Goal: Task Accomplishment & Management: Manage account settings

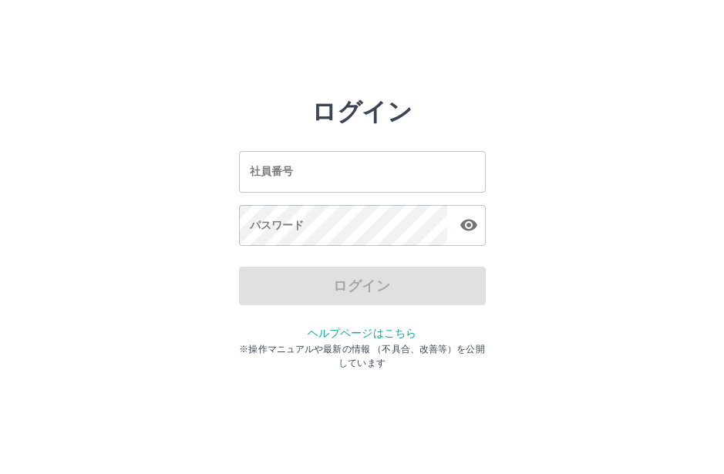
click at [305, 171] on input "社員番号" at bounding box center [362, 171] width 247 height 41
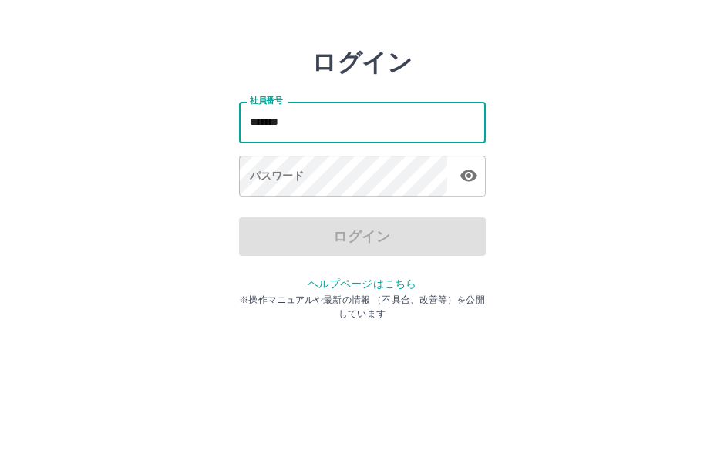
type input "*******"
click at [276, 205] on div "パスワード パスワード" at bounding box center [362, 226] width 247 height 43
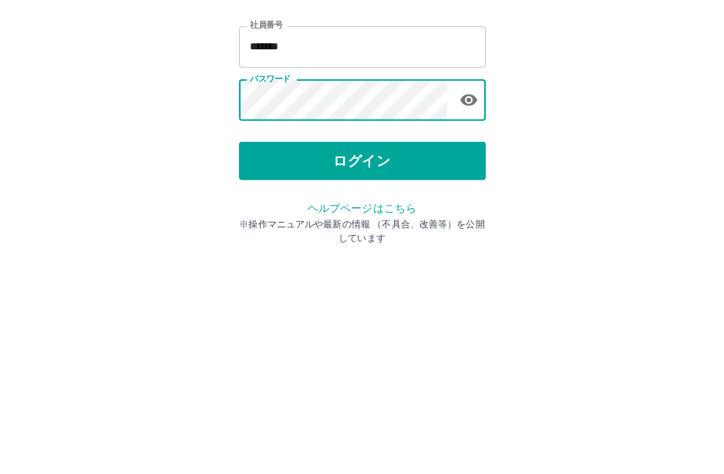
click at [406, 267] on button "ログイン" at bounding box center [362, 286] width 247 height 39
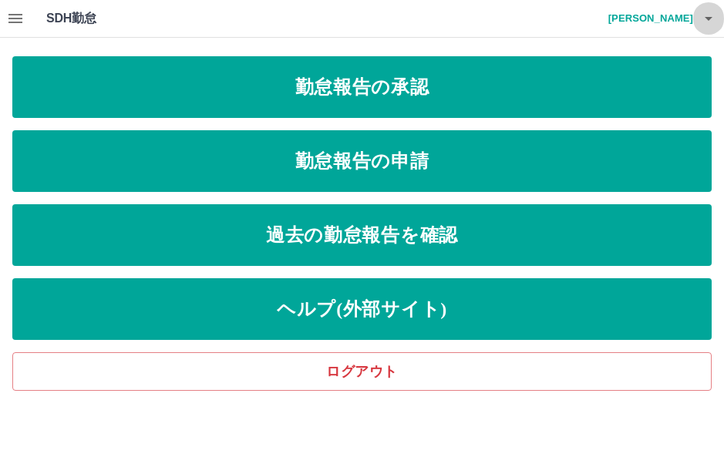
click at [701, 21] on icon "button" at bounding box center [708, 18] width 19 height 19
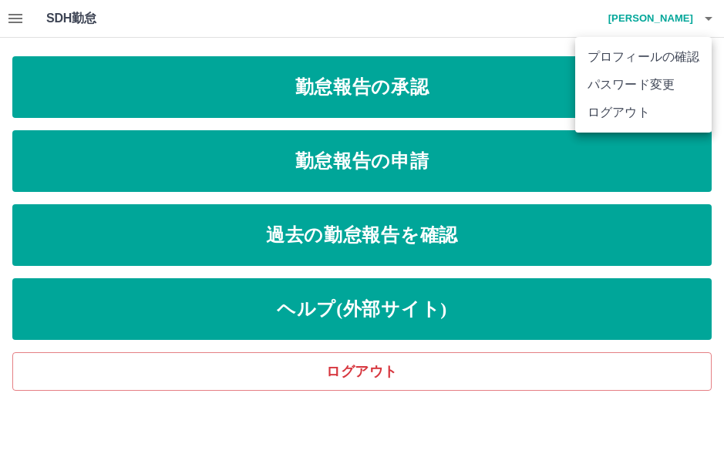
click at [383, 365] on div at bounding box center [362, 237] width 724 height 474
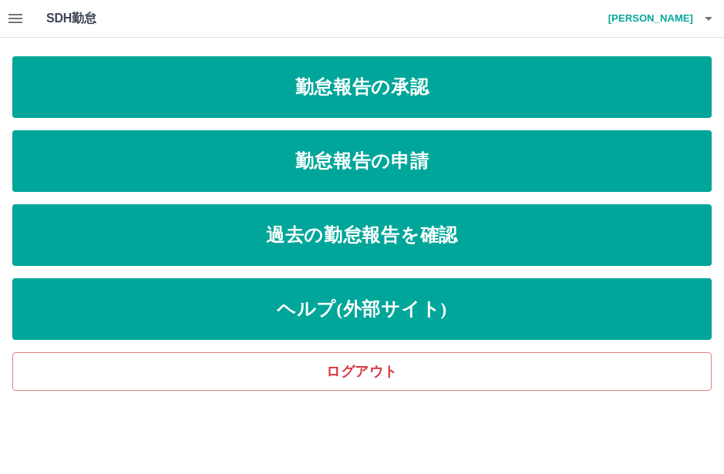
click at [359, 373] on link "ログアウト" at bounding box center [361, 371] width 699 height 39
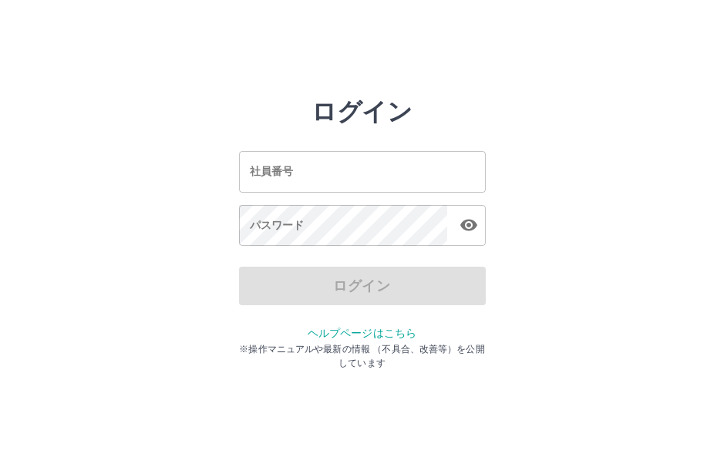
click at [375, 179] on input "社員番号" at bounding box center [362, 171] width 247 height 41
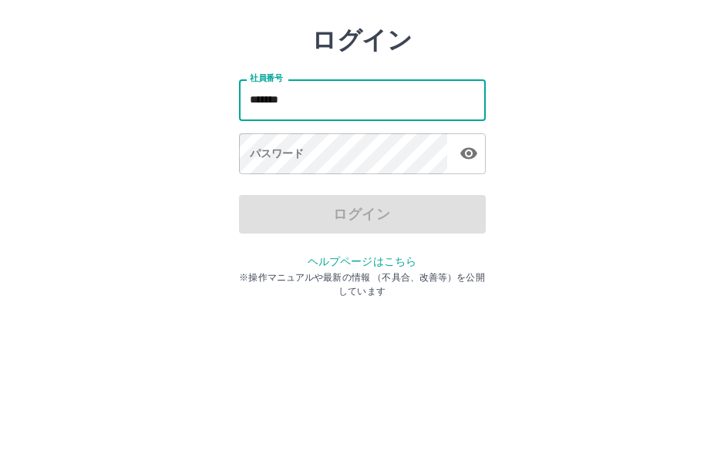
type input "*******"
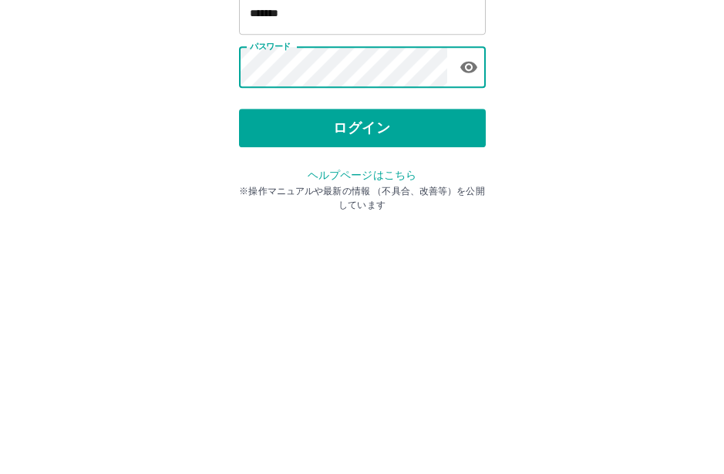
click at [446, 267] on button "ログイン" at bounding box center [362, 286] width 247 height 39
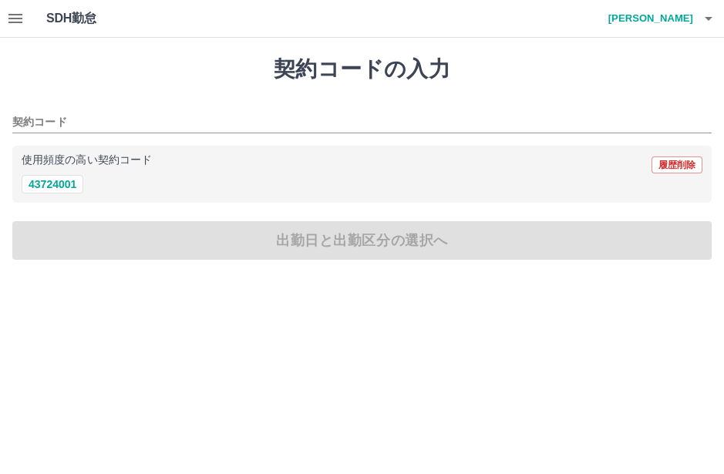
click at [52, 177] on button "43724001" at bounding box center [53, 184] width 62 height 19
type input "********"
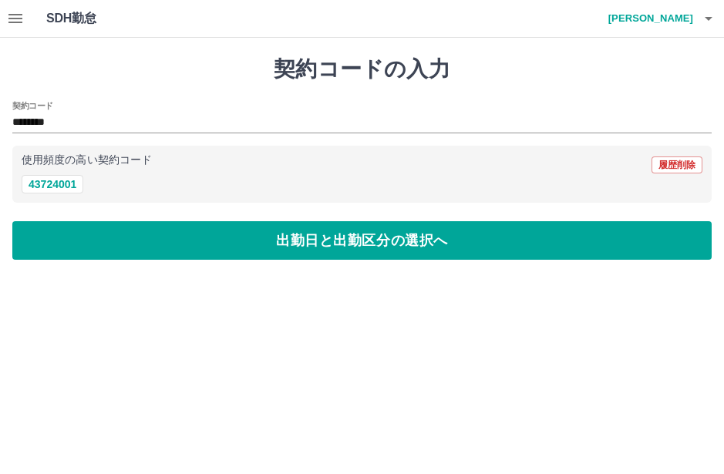
click at [10, 19] on icon "button" at bounding box center [15, 18] width 14 height 9
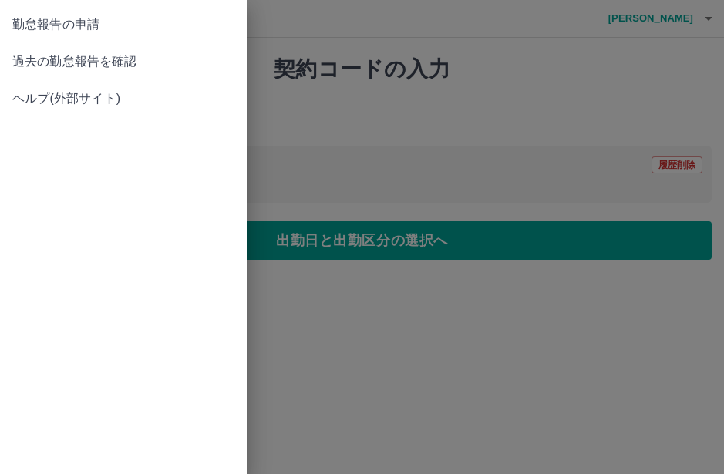
click at [29, 61] on span "過去の勤怠報告を確認" at bounding box center [123, 61] width 222 height 19
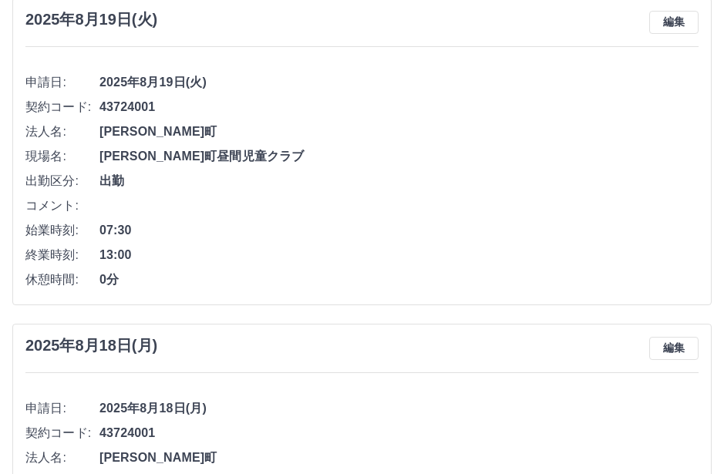
scroll to position [797, 0]
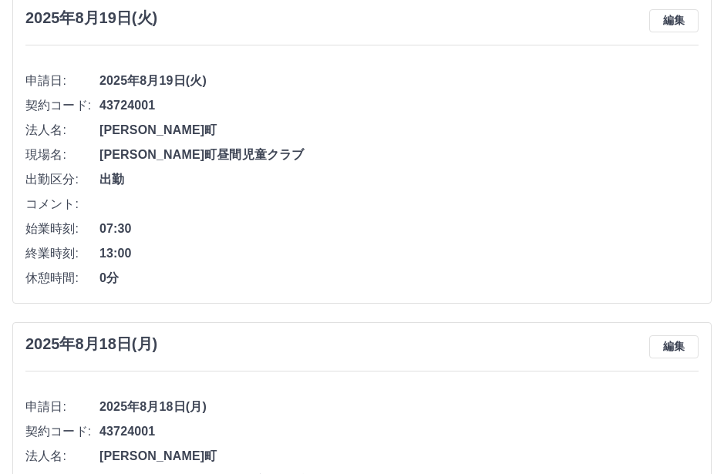
click at [681, 347] on button "編集" at bounding box center [673, 346] width 49 height 23
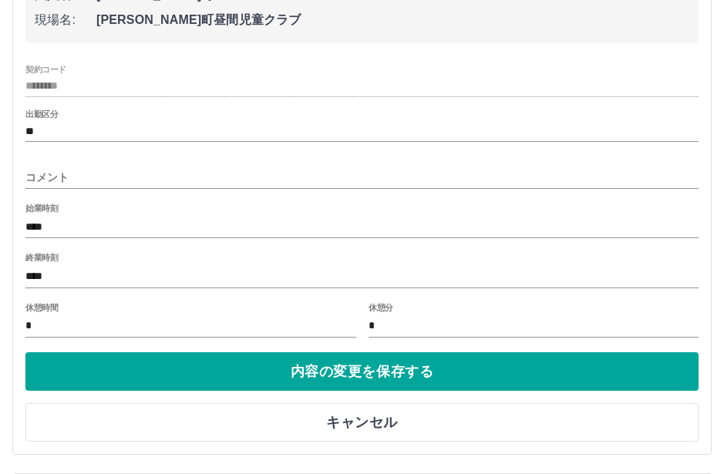
scroll to position [1240, 0]
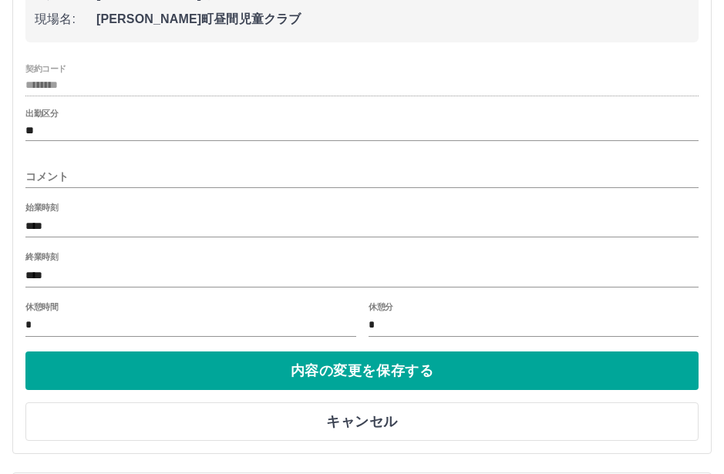
click at [456, 375] on button "内容の変更を保存する" at bounding box center [361, 371] width 673 height 39
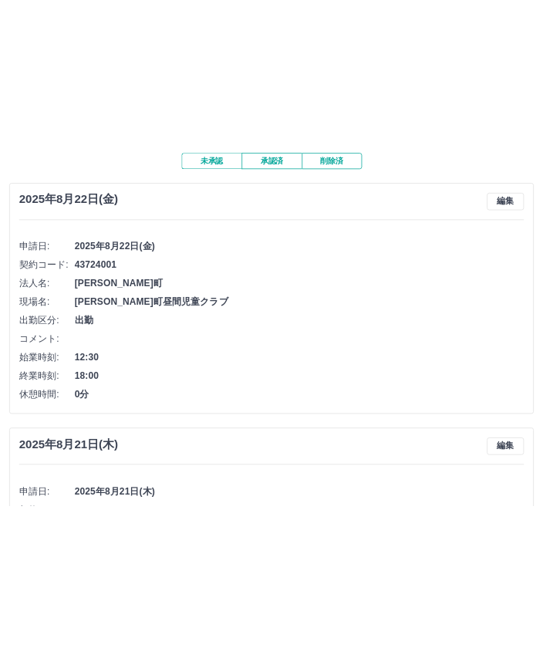
scroll to position [0, 0]
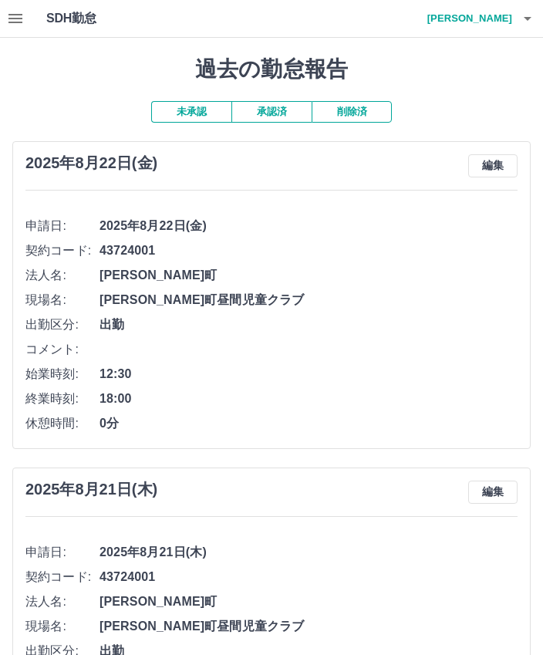
click at [12, 9] on icon "button" at bounding box center [15, 18] width 19 height 19
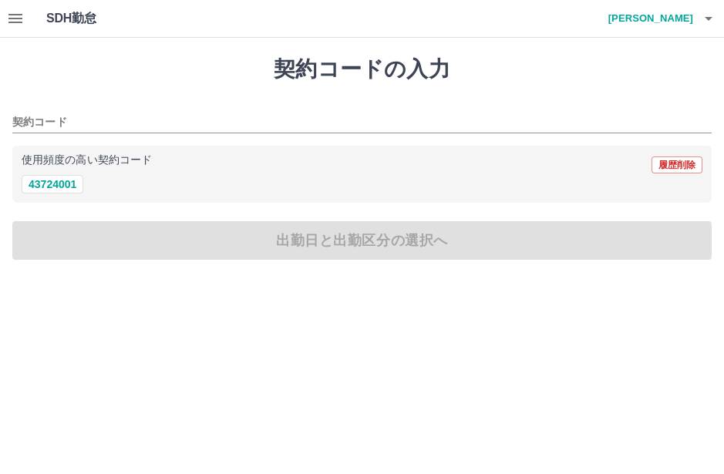
click at [19, 20] on icon "button" at bounding box center [15, 18] width 19 height 19
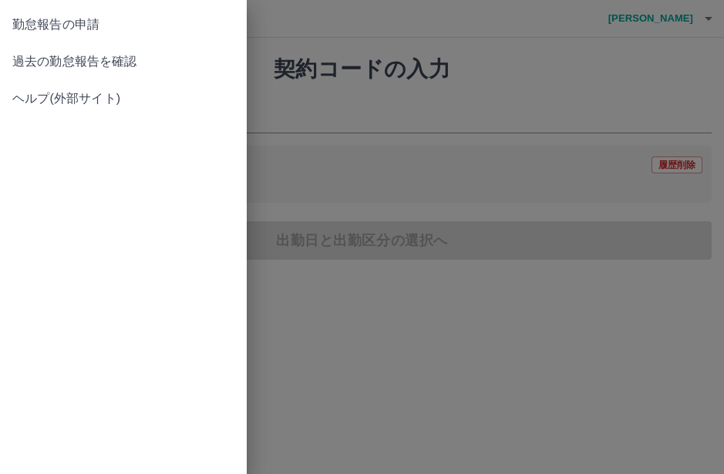
click at [85, 58] on span "過去の勤怠報告を確認" at bounding box center [123, 61] width 222 height 19
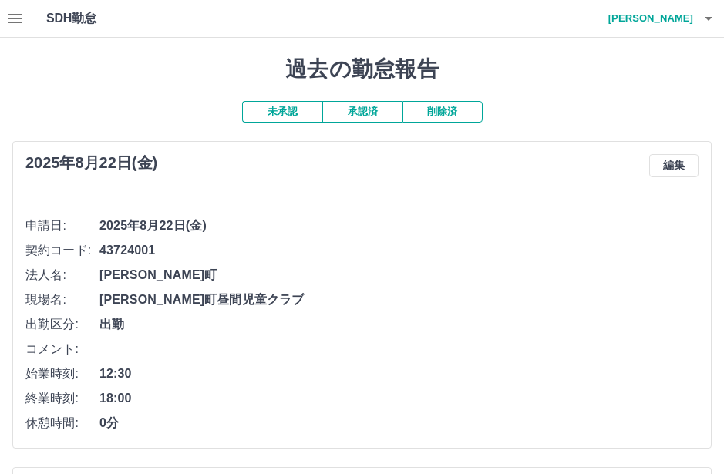
click at [683, 157] on button "編集" at bounding box center [673, 165] width 49 height 23
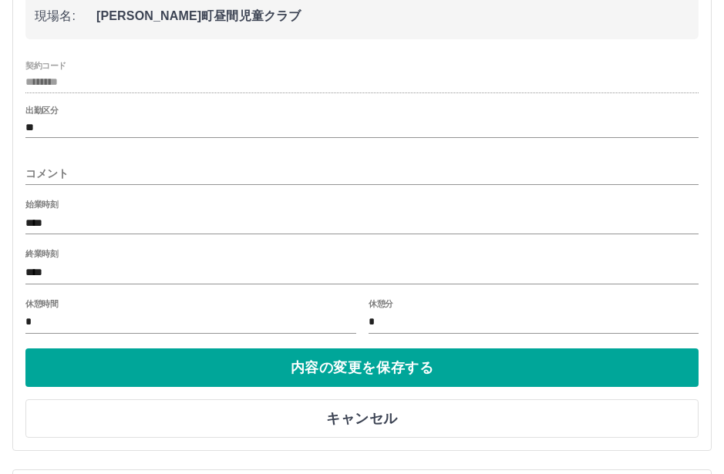
scroll to position [266, 0]
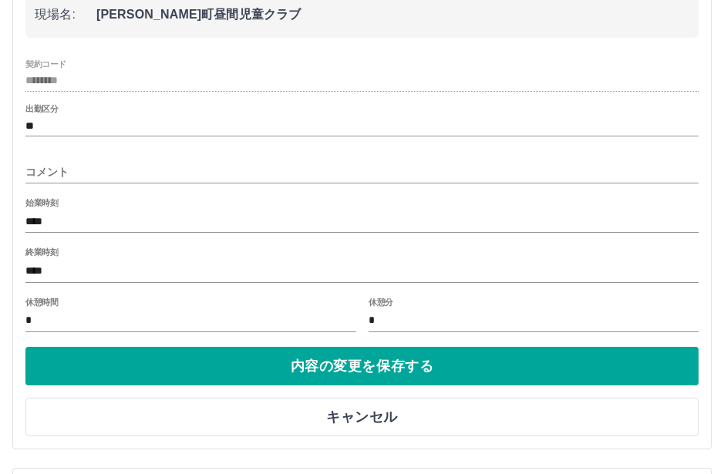
click at [375, 412] on button "キャンセル" at bounding box center [361, 417] width 673 height 39
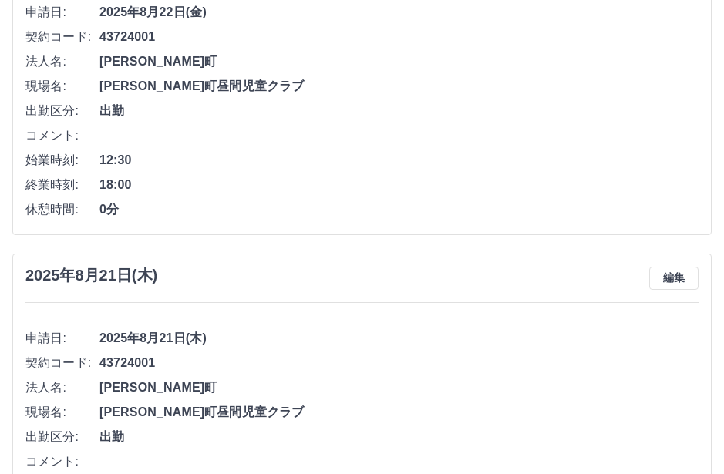
scroll to position [0, 0]
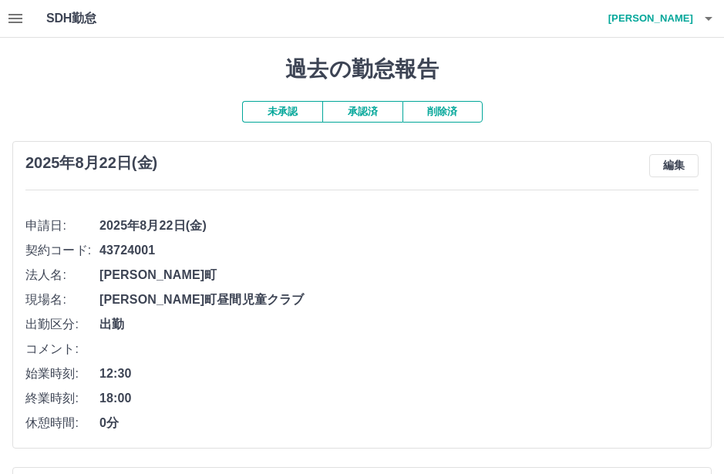
click at [716, 17] on icon "button" at bounding box center [708, 18] width 19 height 19
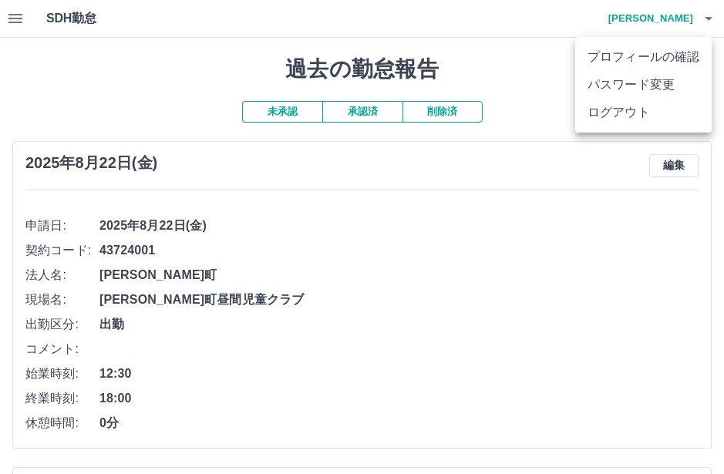
click at [620, 113] on li "ログアウト" at bounding box center [643, 113] width 136 height 28
